Goal: Use online tool/utility

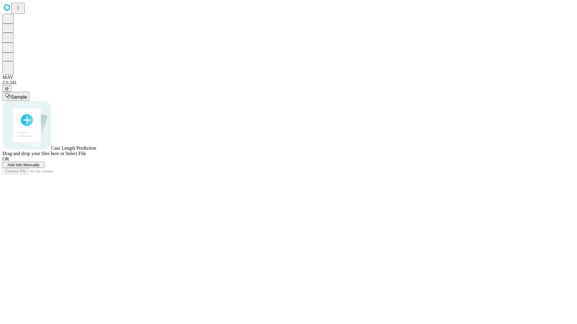
click at [86, 156] on span "Select File" at bounding box center [75, 153] width 20 height 5
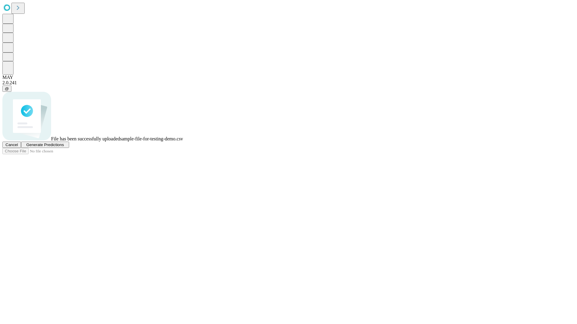
click at [64, 147] on span "Generate Predictions" at bounding box center [45, 145] width 38 height 5
